Goal: Check status: Check status

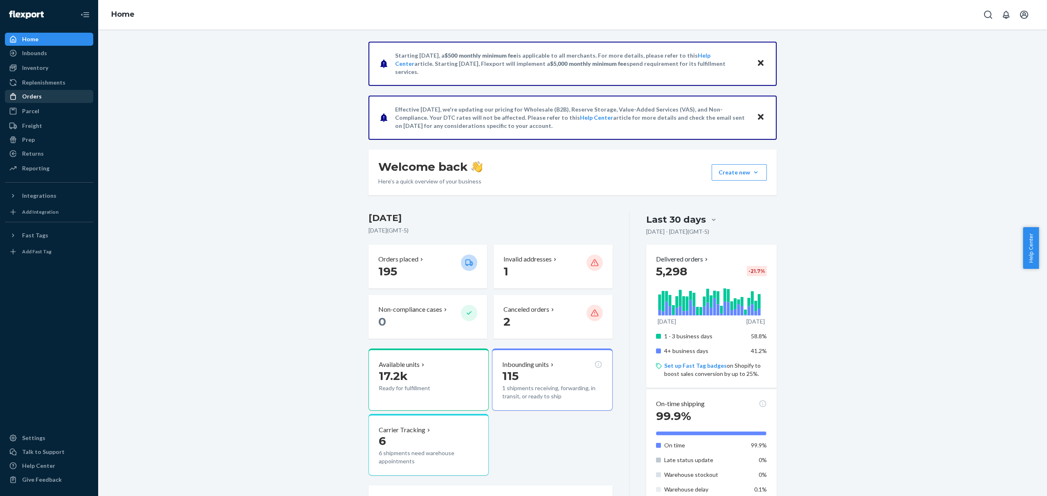
click at [44, 99] on div "Orders" at bounding box center [49, 96] width 87 height 11
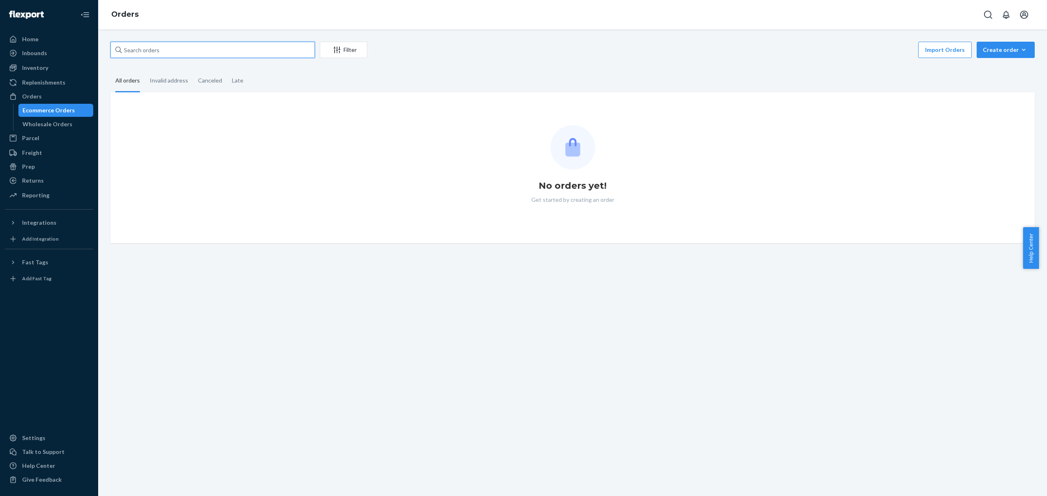
click at [159, 56] on input "text" at bounding box center [212, 50] width 204 height 16
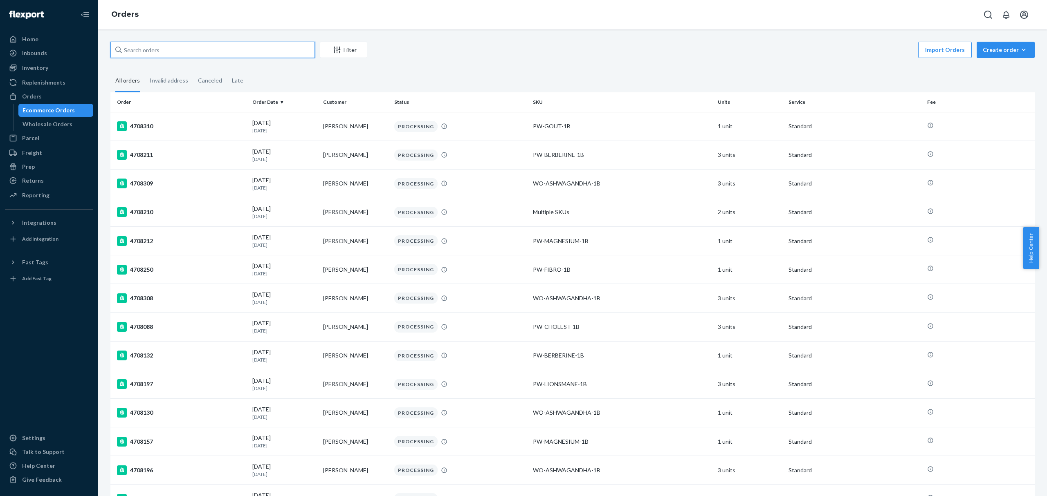
paste input "[PERSON_NAME]"
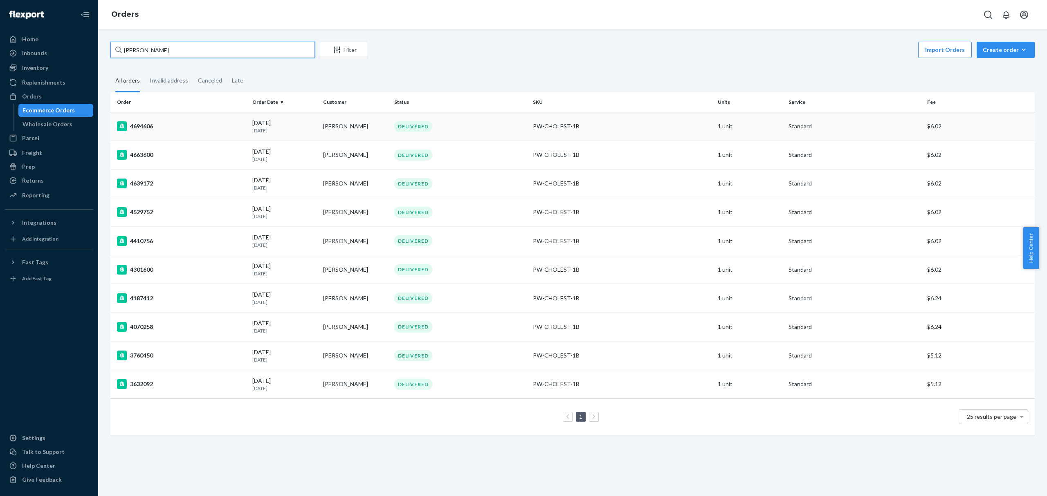
type input "[PERSON_NAME]"
click at [295, 128] on p "[DATE]" at bounding box center [284, 130] width 64 height 7
click at [279, 155] on div "[DATE] [DATE]" at bounding box center [284, 155] width 64 height 15
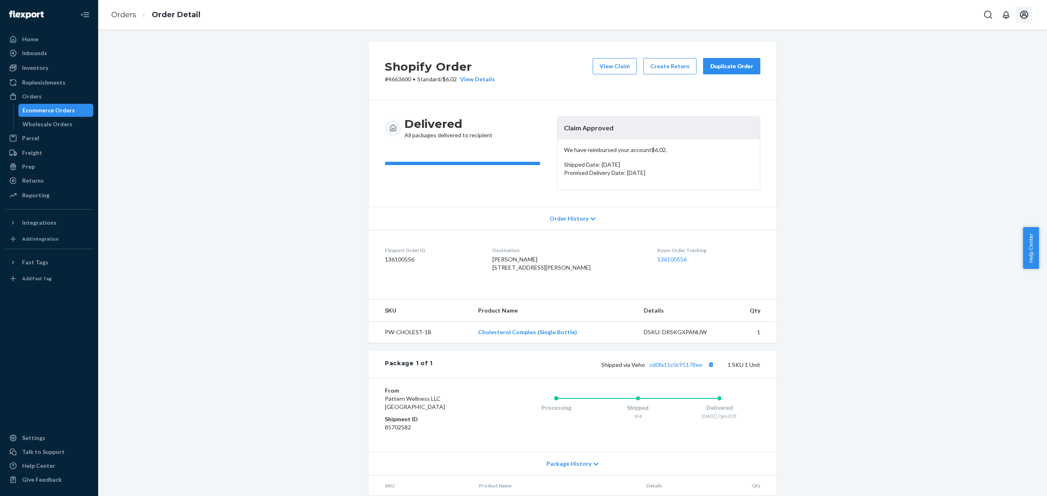
click at [1025, 18] on icon "Open account menu" at bounding box center [1024, 15] width 8 height 8
click at [975, 90] on div "Log out" at bounding box center [1004, 87] width 61 height 15
